Goal: Task Accomplishment & Management: Use online tool/utility

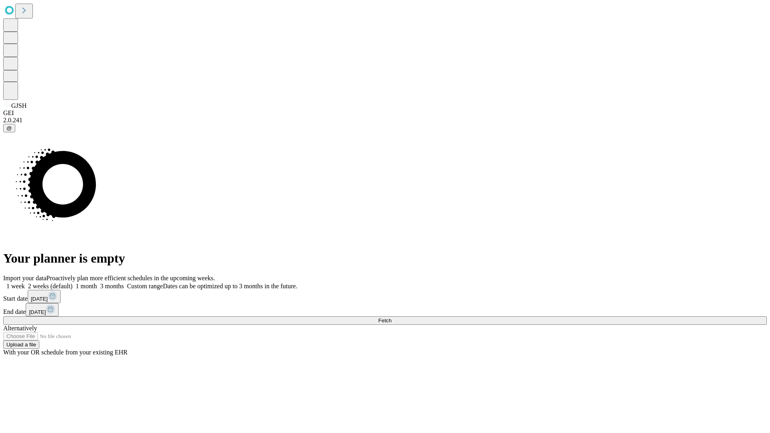
click at [391, 318] on span "Fetch" at bounding box center [384, 321] width 13 height 6
